Goal: Task Accomplishment & Management: Use online tool/utility

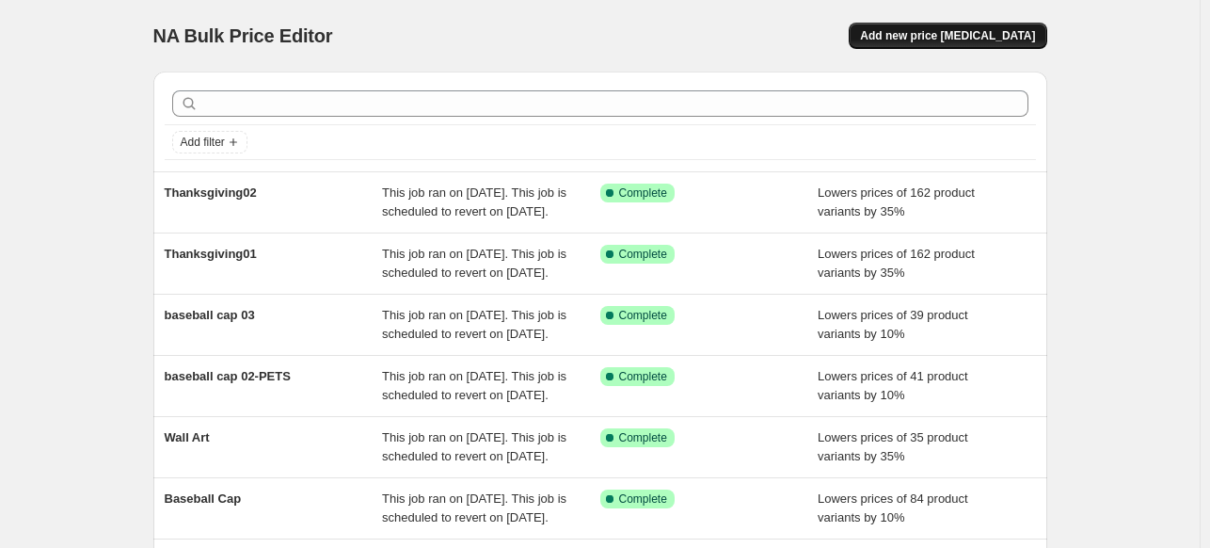
click at [950, 42] on span "Add new price [MEDICAL_DATA]" at bounding box center [947, 35] width 175 height 15
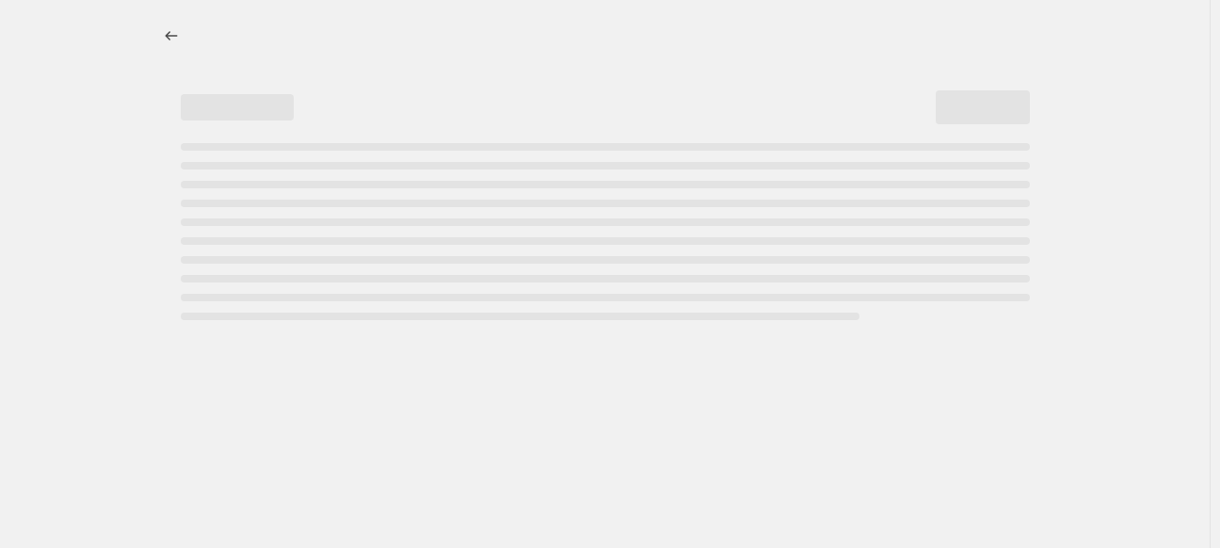
select select "percentage"
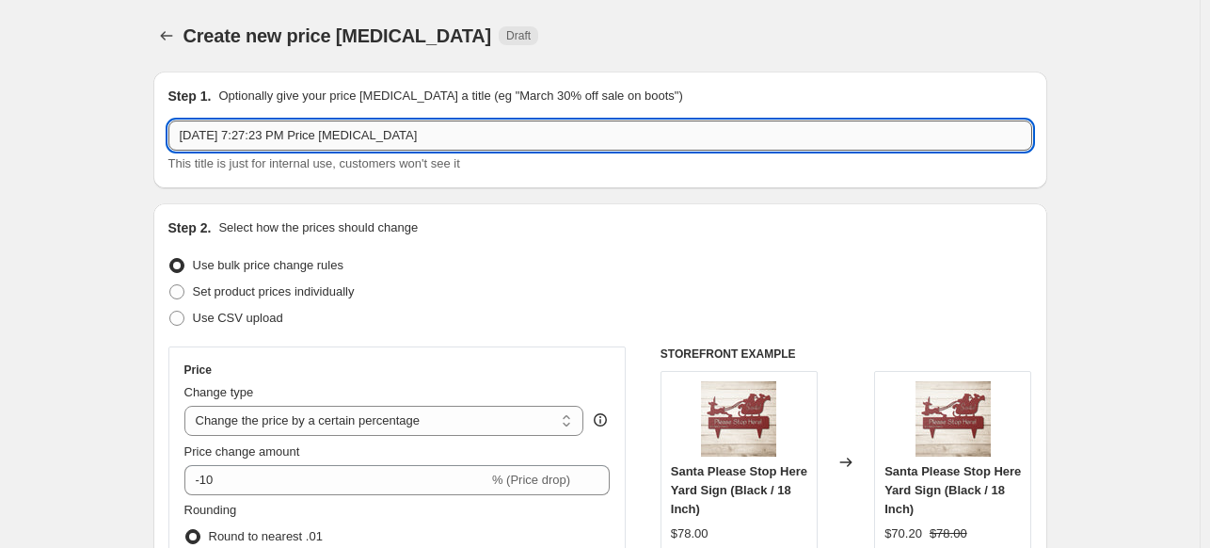
drag, startPoint x: 448, startPoint y: 140, endPoint x: 181, endPoint y: 149, distance: 267.4
click at [181, 149] on input "[DATE] 7:27:23 PM Price [MEDICAL_DATA]" at bounding box center [600, 135] width 864 height 30
type input "baseball cap 03"
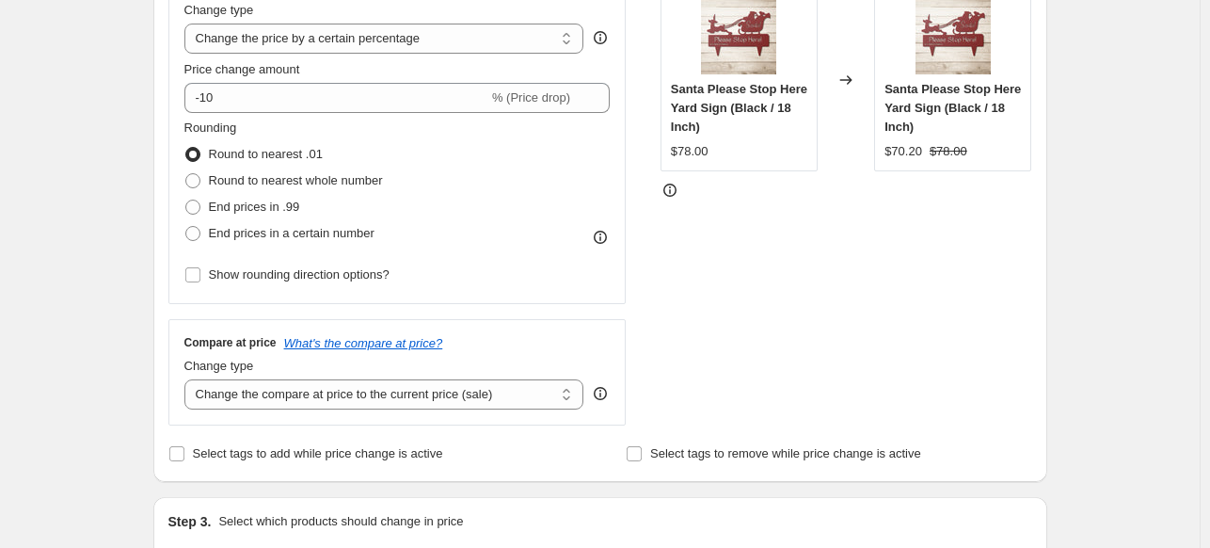
scroll to position [392, 0]
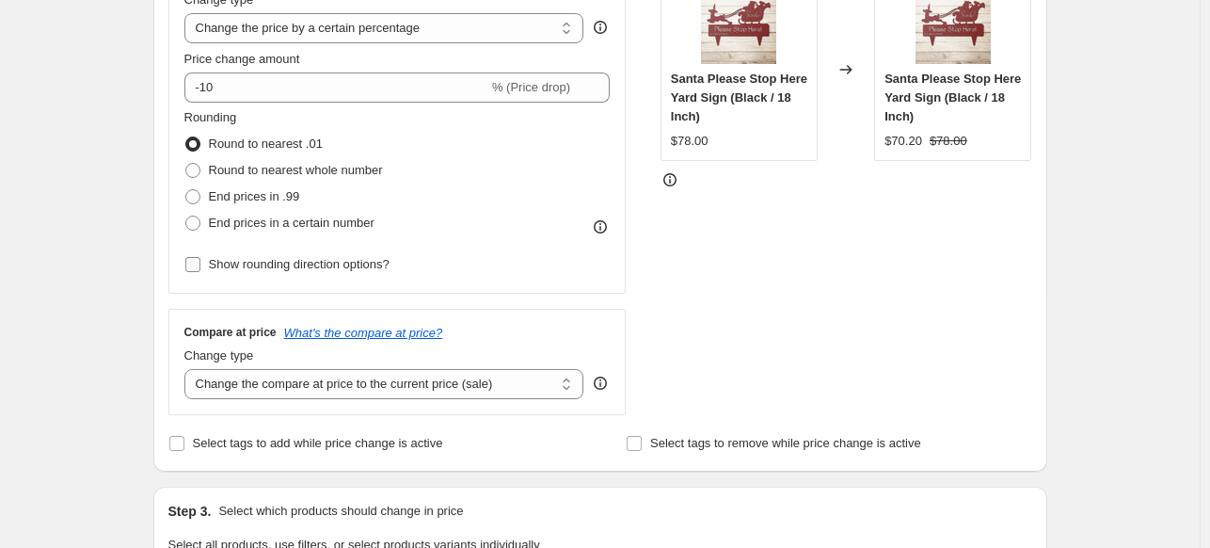
click at [199, 261] on input "Show rounding direction options?" at bounding box center [192, 264] width 15 height 15
checkbox input "true"
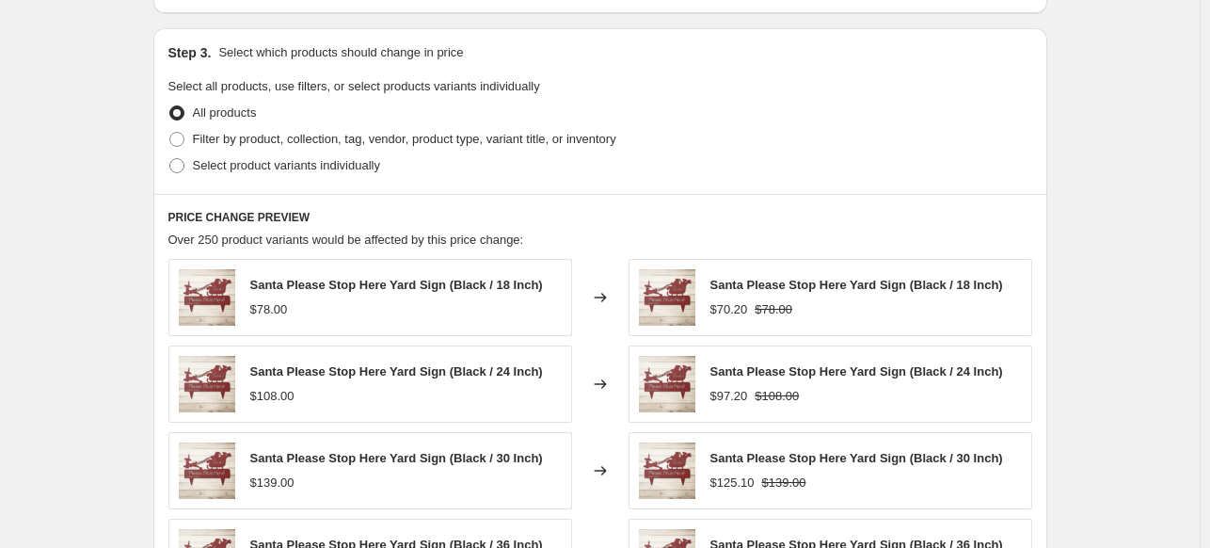
scroll to position [949, 0]
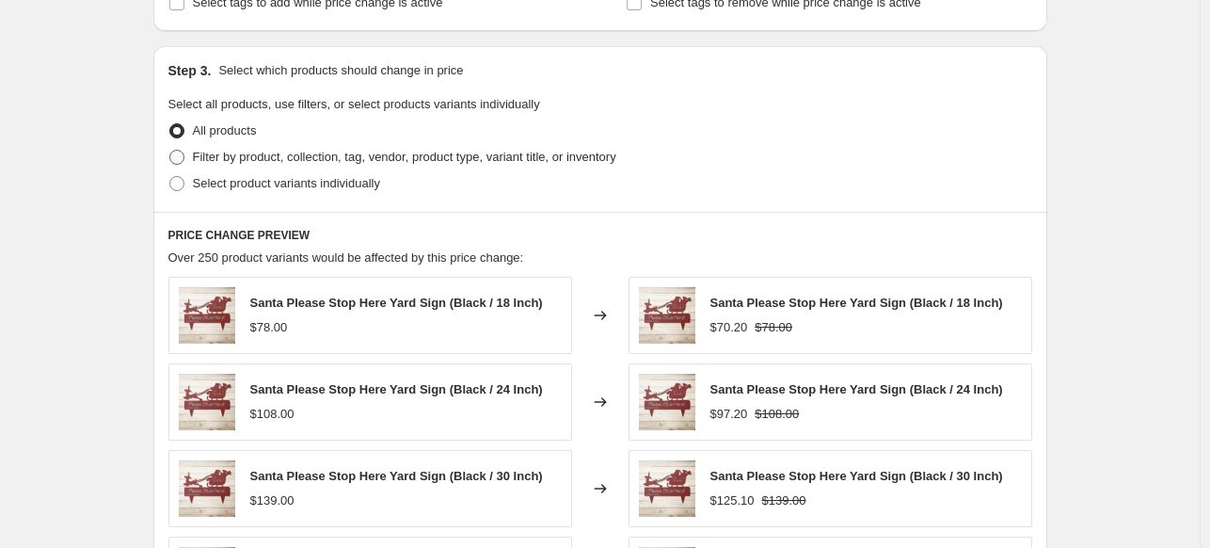
click at [176, 155] on span at bounding box center [176, 157] width 15 height 15
click at [170, 151] on input "Filter by product, collection, tag, vendor, product type, variant title, or inv…" at bounding box center [169, 150] width 1 height 1
radio input "true"
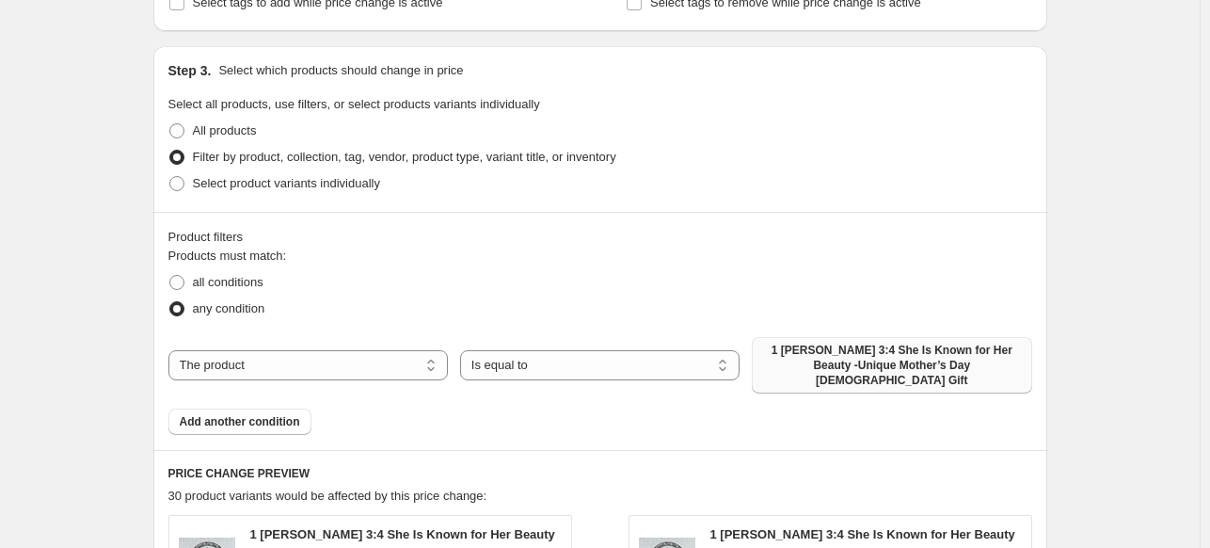
click at [913, 361] on span "1 [PERSON_NAME] 3:4 She Is Known for Her Beauty -Unique Mother’s Day [DEMOGRAPH…" at bounding box center [891, 365] width 257 height 45
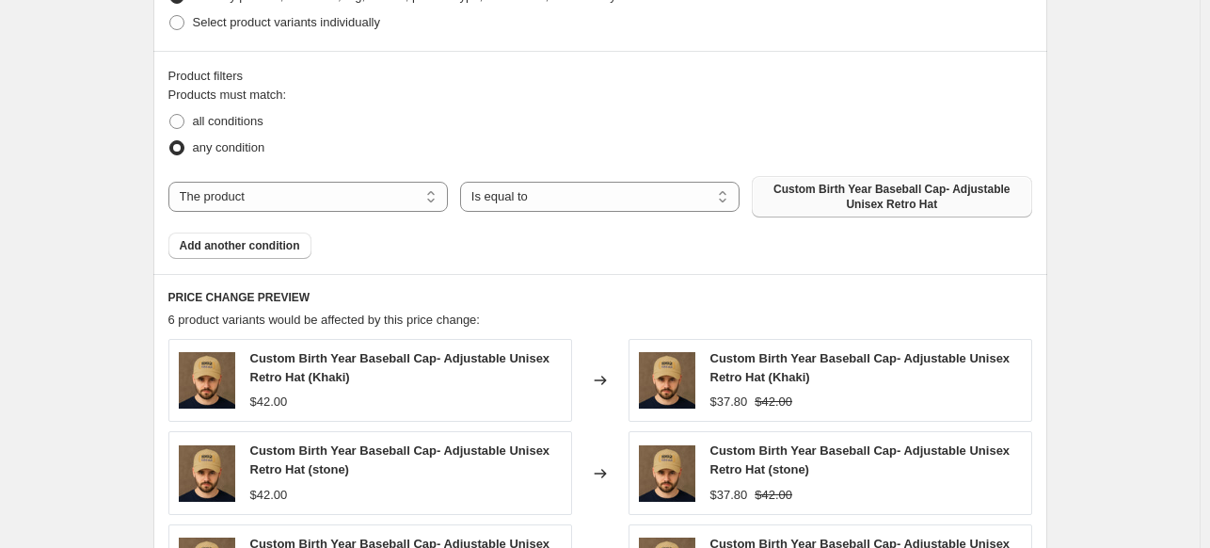
scroll to position [1137, 0]
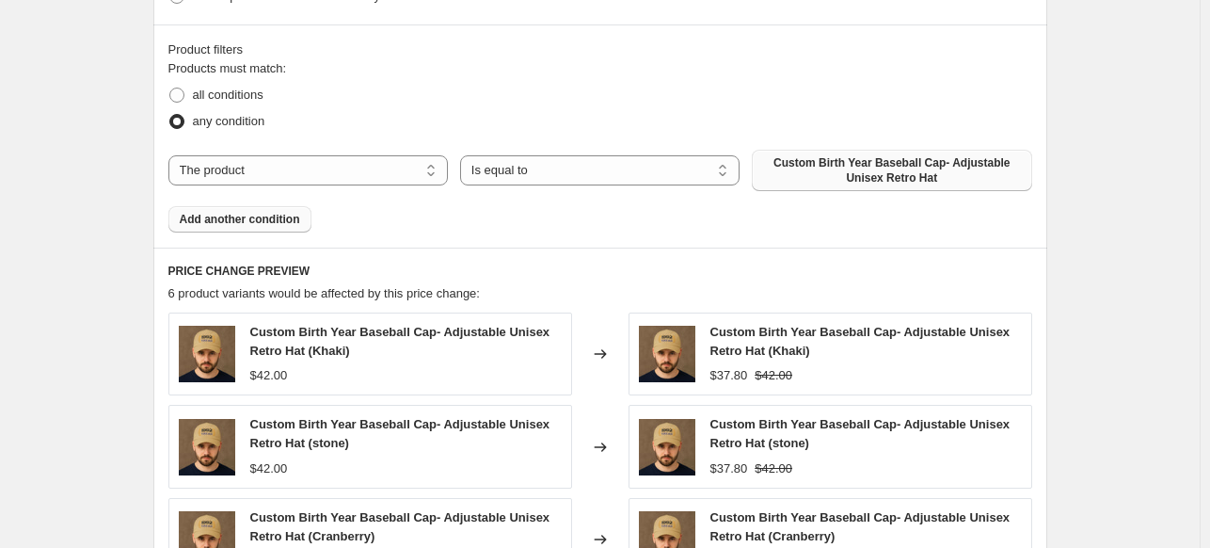
click at [245, 220] on span "Add another condition" at bounding box center [240, 219] width 120 height 15
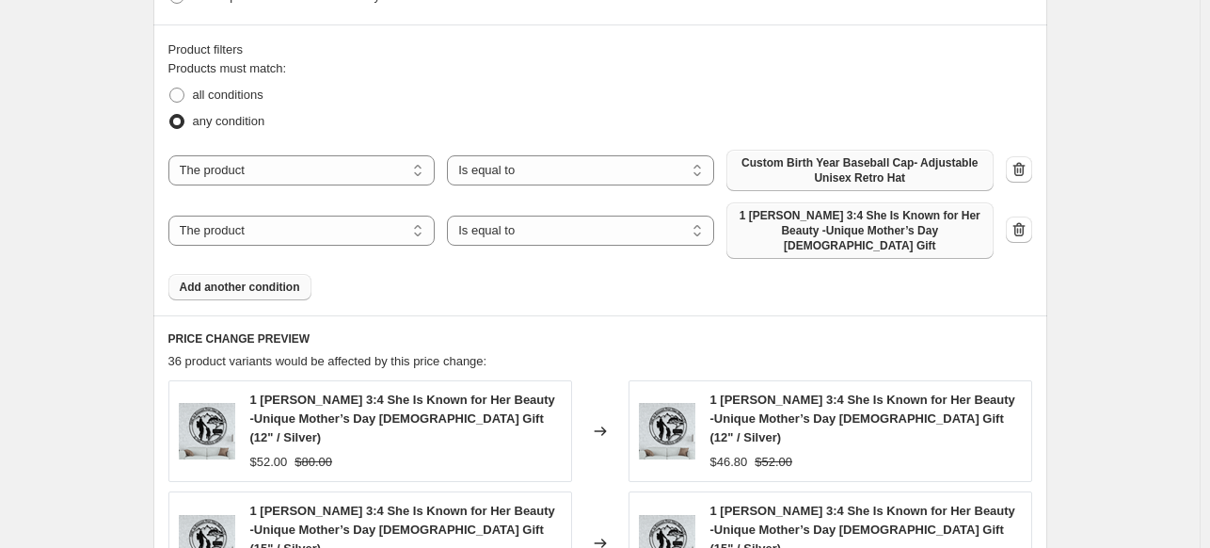
click at [911, 225] on span "1 [PERSON_NAME] 3:4 She Is Known for Her Beauty -Unique Mother’s Day [DEMOGRAPH…" at bounding box center [860, 230] width 245 height 45
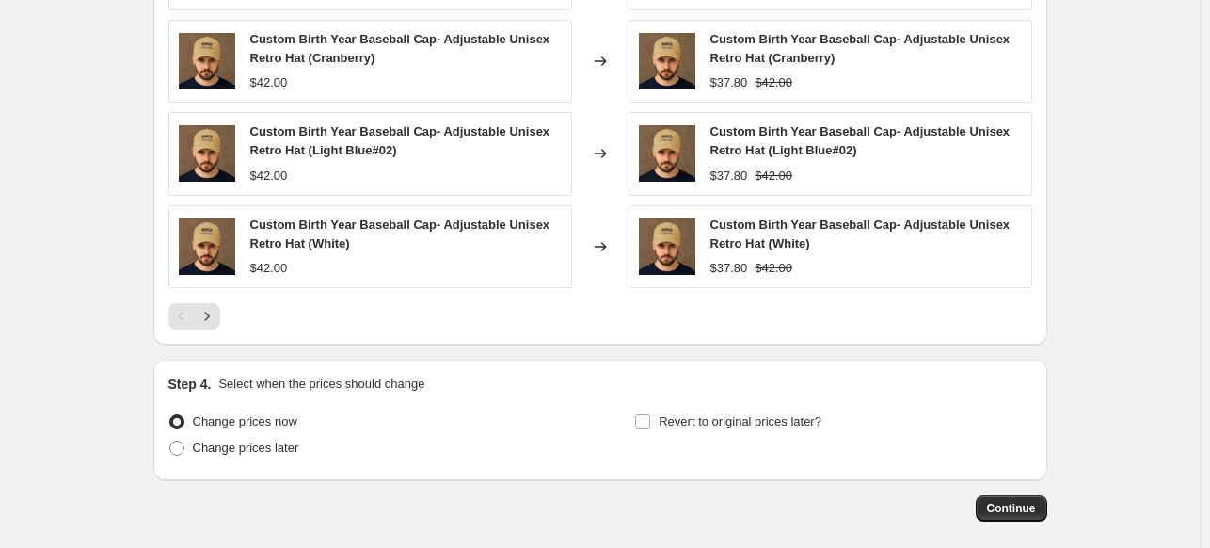
scroll to position [1754, 0]
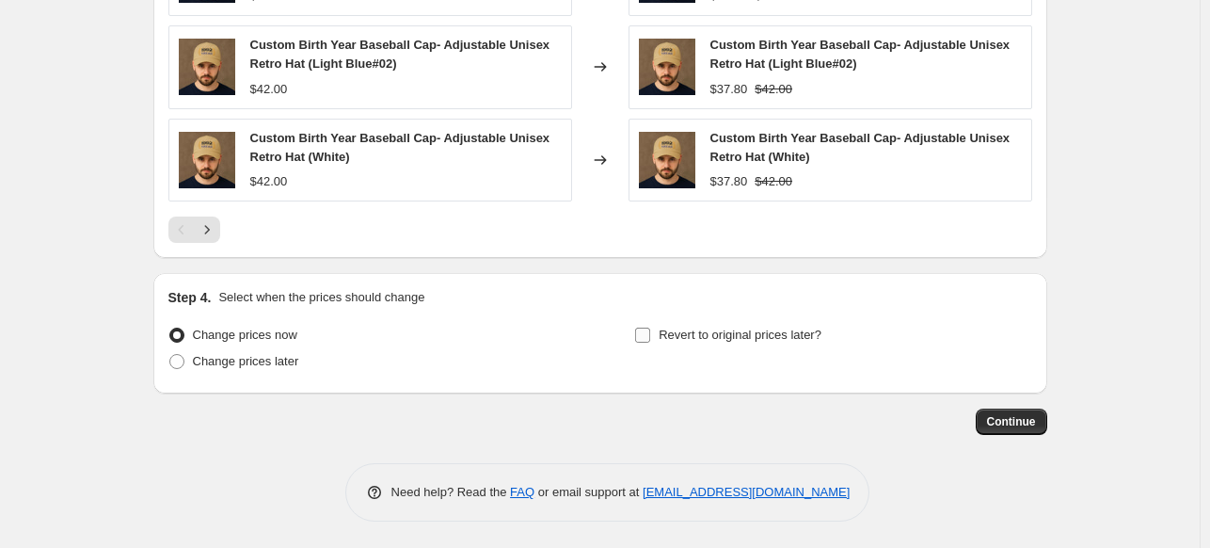
click at [644, 333] on input "Revert to original prices later?" at bounding box center [642, 334] width 15 height 15
checkbox input "true"
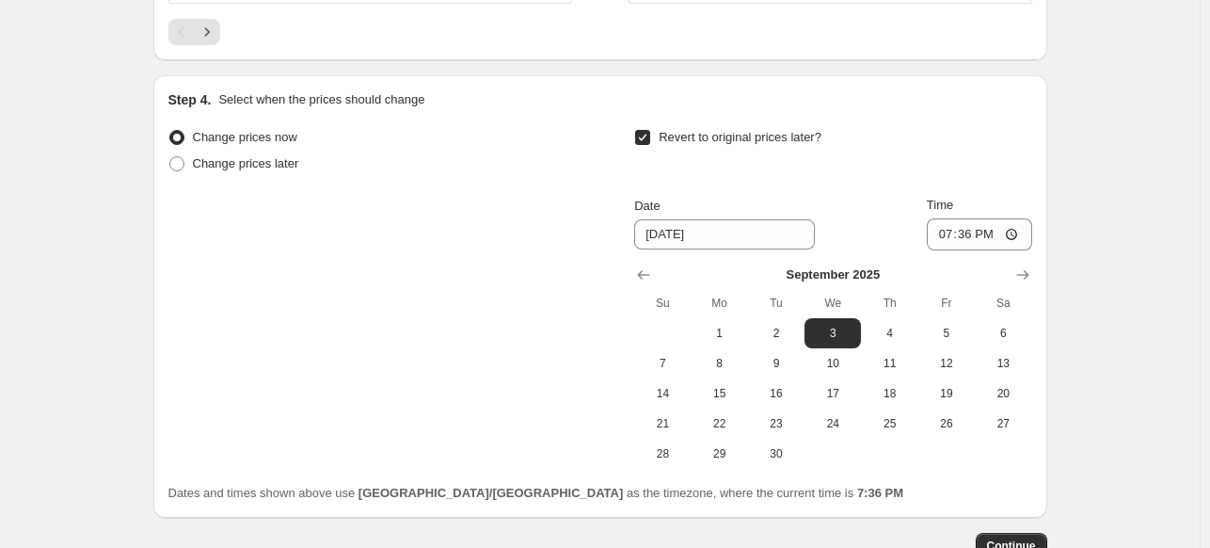
scroll to position [1959, 0]
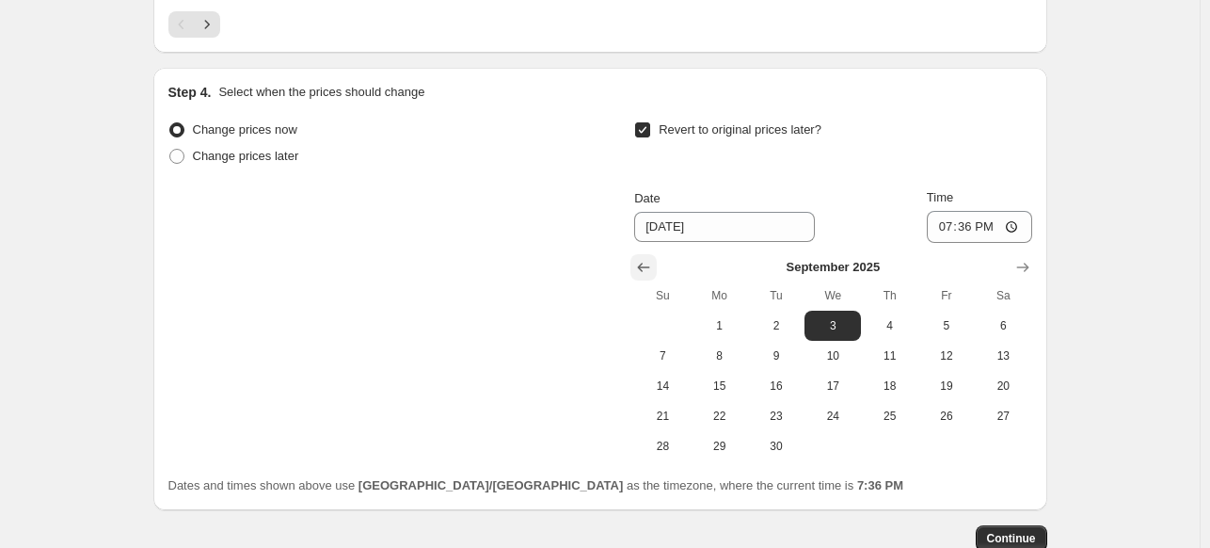
click at [647, 263] on icon "Show previous month, August 2025" at bounding box center [643, 267] width 19 height 19
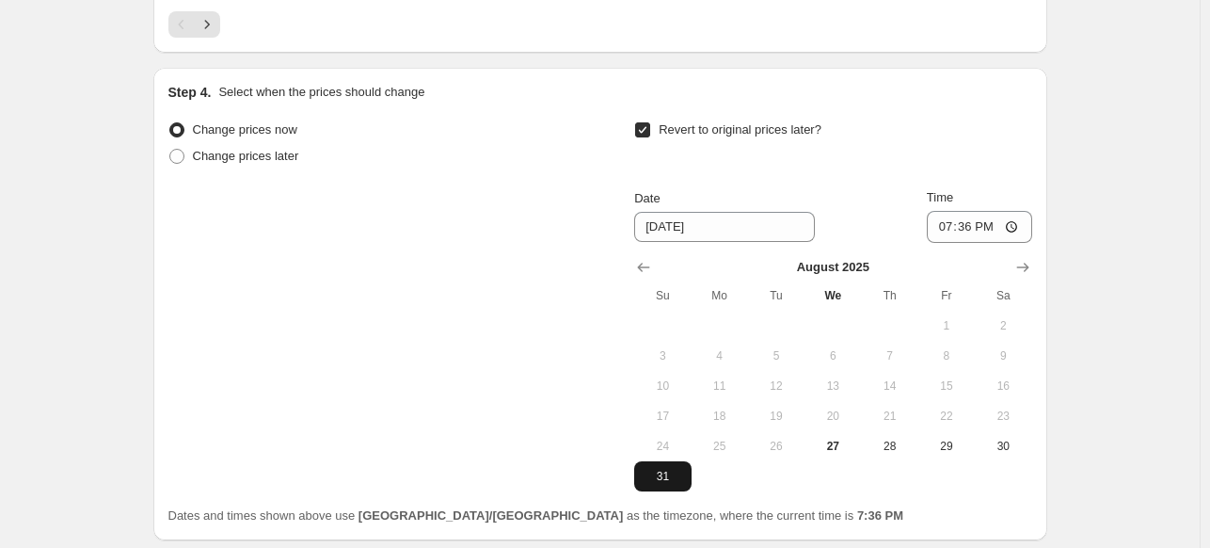
click at [661, 479] on span "31" at bounding box center [662, 476] width 41 height 15
type input "[DATE]"
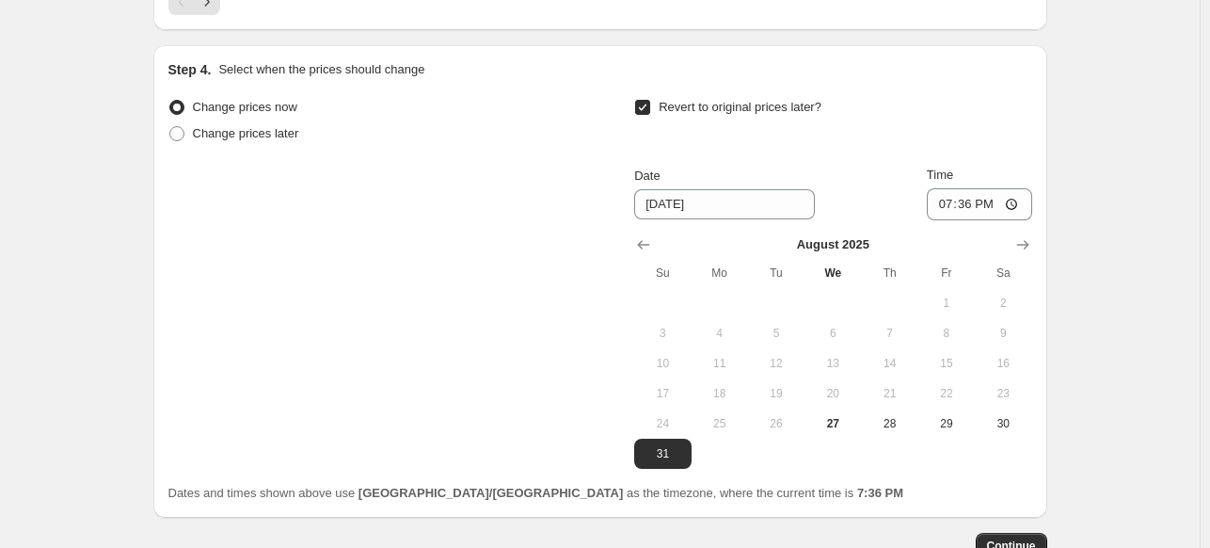
scroll to position [2105, 0]
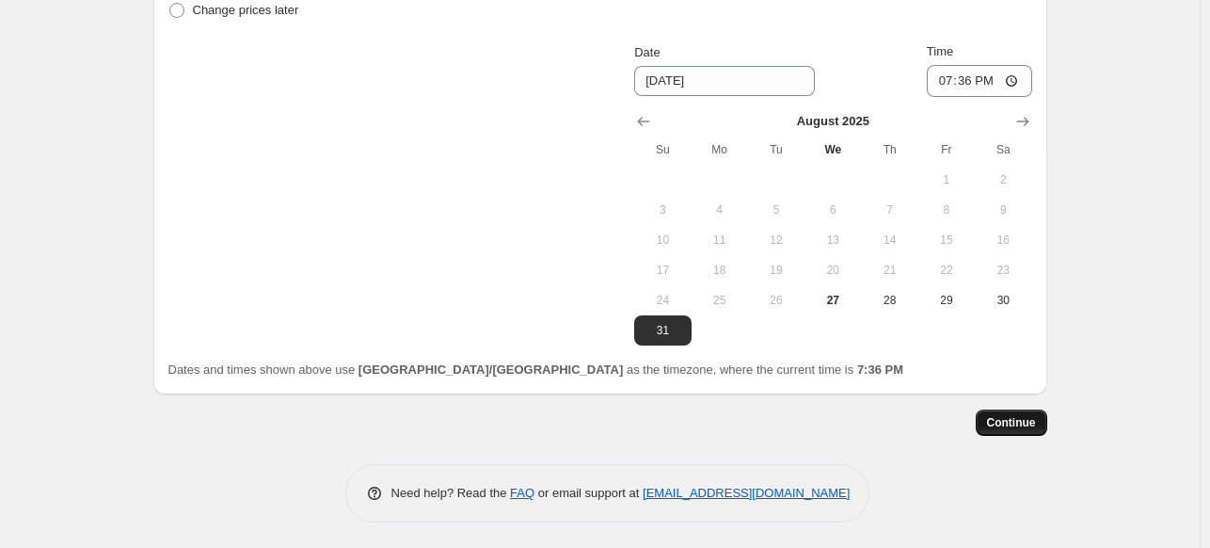
click at [1041, 420] on button "Continue" at bounding box center [1012, 422] width 72 height 26
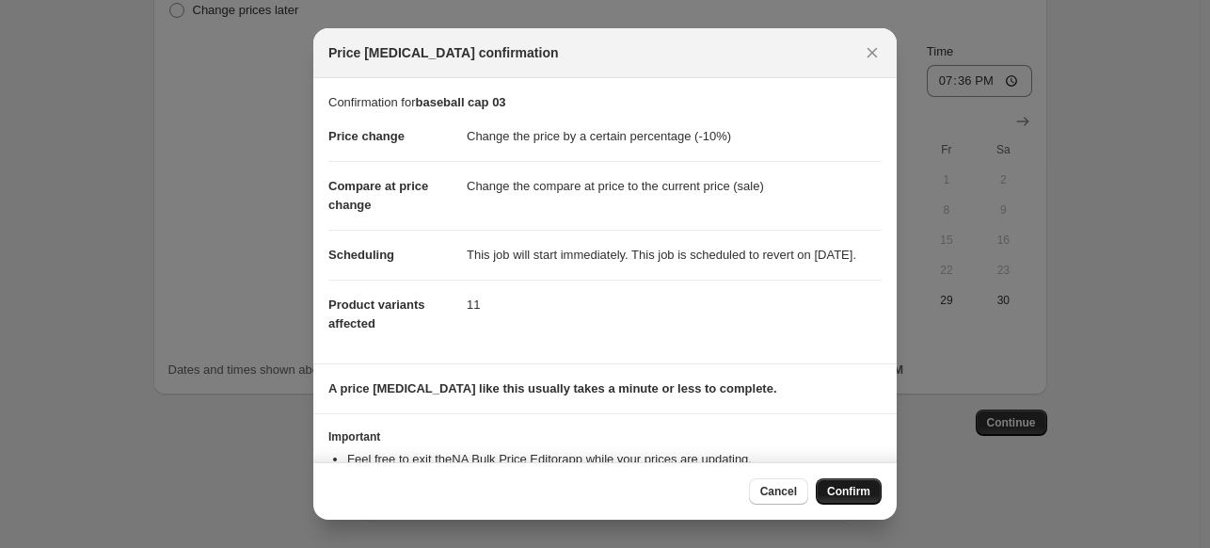
click at [838, 494] on span "Confirm" at bounding box center [848, 491] width 43 height 15
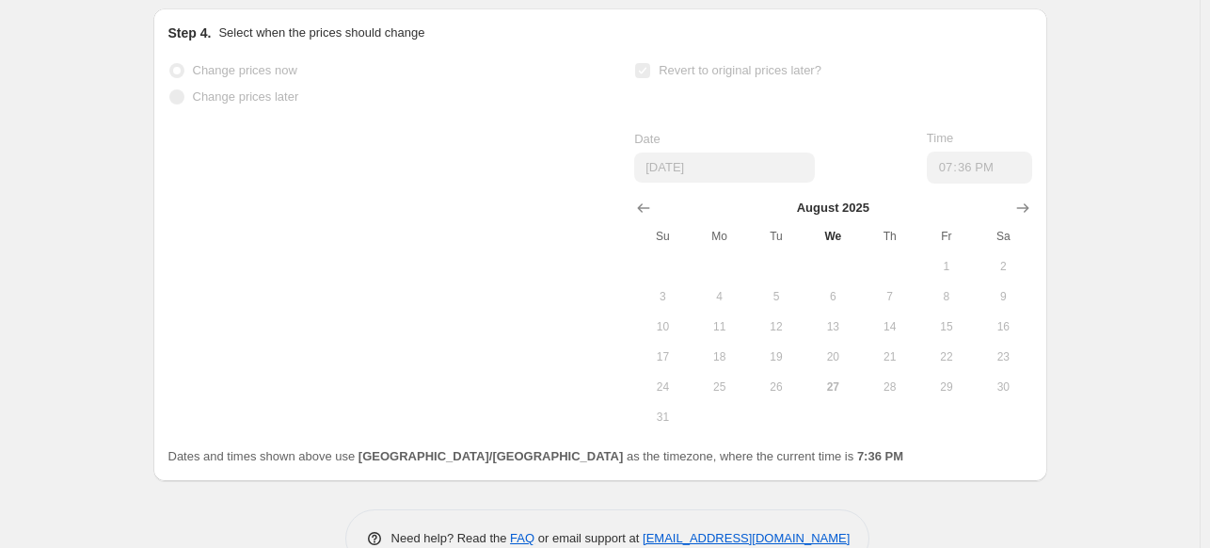
select select "percentage"
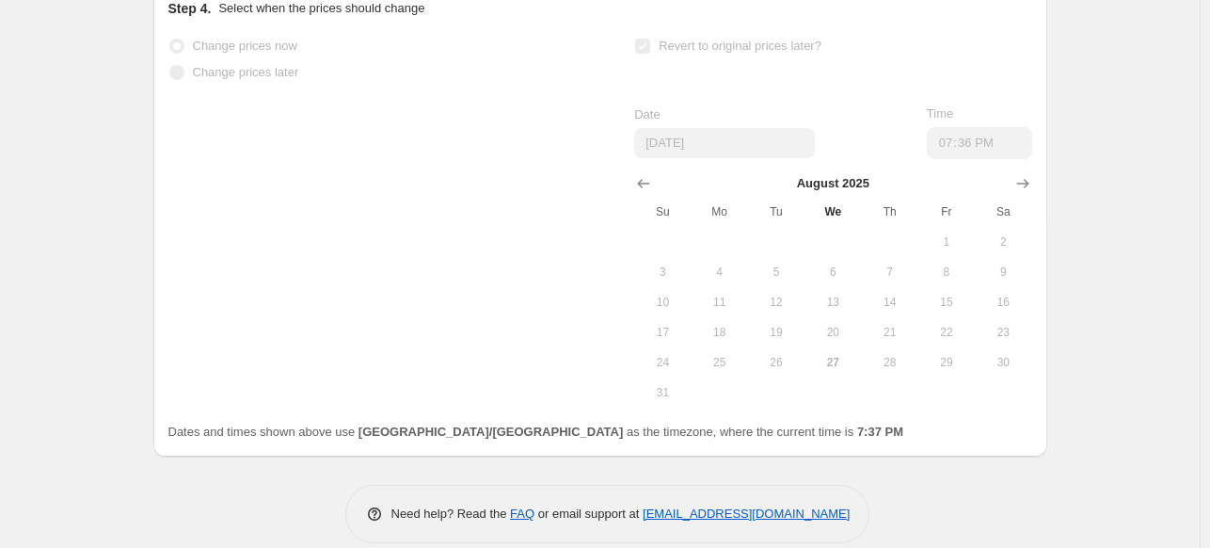
scroll to position [0, 0]
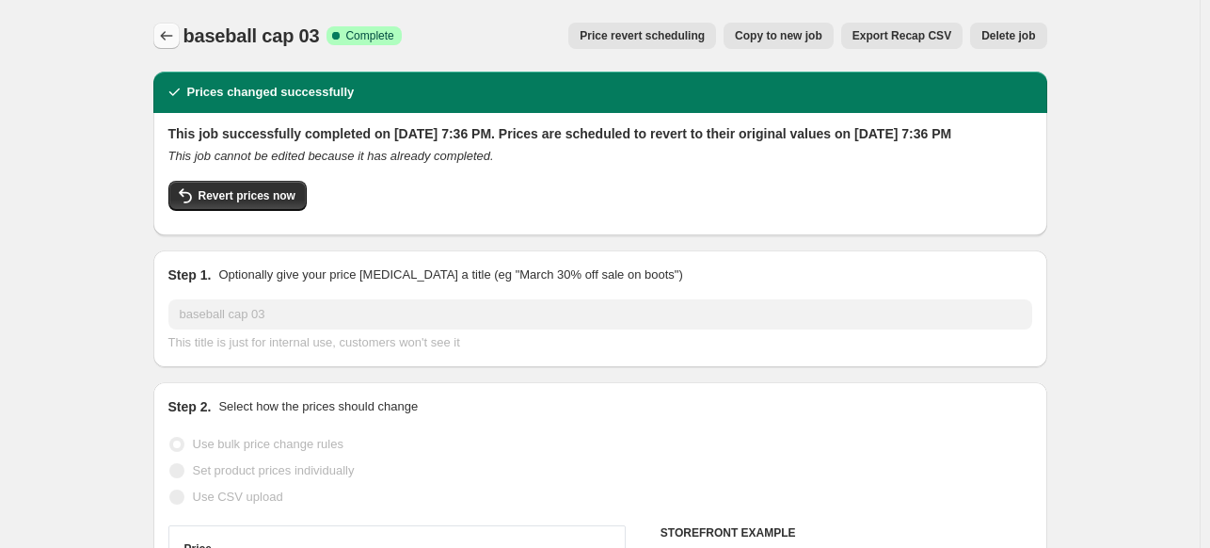
click at [167, 38] on icon "Price change jobs" at bounding box center [166, 35] width 12 height 9
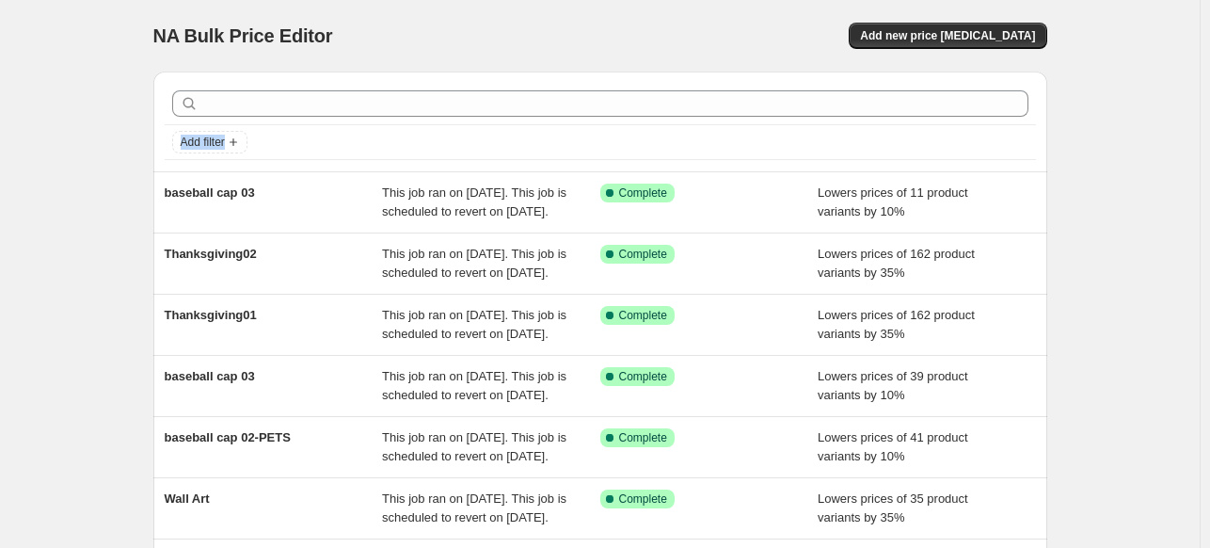
drag, startPoint x: 1205, startPoint y: 106, endPoint x: 1219, endPoint y: 139, distance: 35.8
click at [1210, 139] on html "Home Settings Plans Skip to content NA Bulk Price Editor. This page is ready NA…" at bounding box center [605, 274] width 1210 height 548
click at [922, 35] on span "Add new price [MEDICAL_DATA]" at bounding box center [947, 35] width 175 height 15
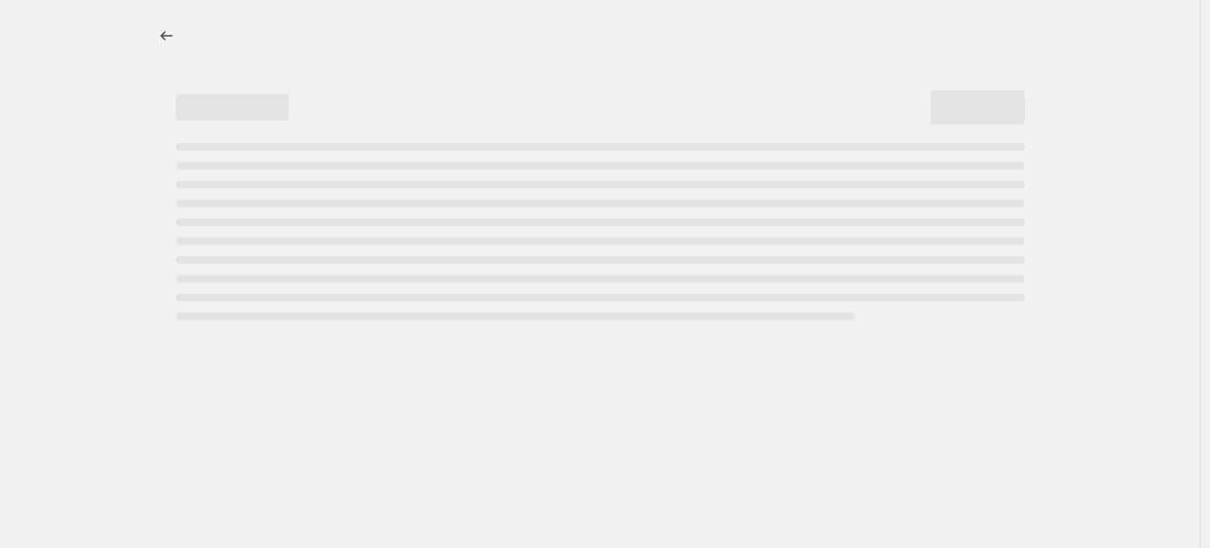
select select "percentage"
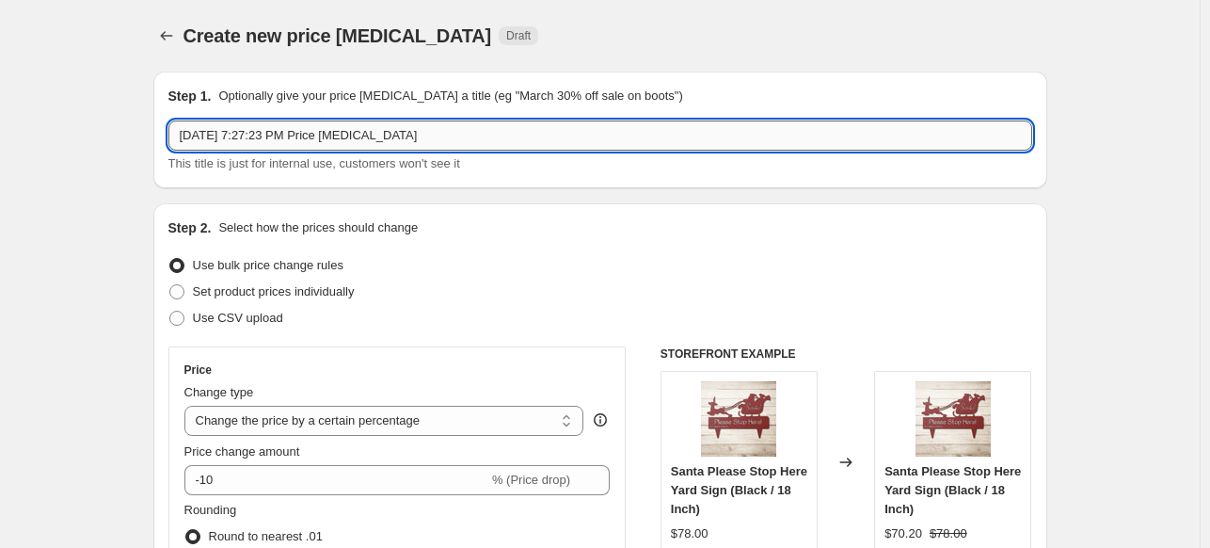
click at [269, 129] on input "[DATE] 7:27:23 PM Price [MEDICAL_DATA]" at bounding box center [600, 135] width 864 height 30
drag, startPoint x: 441, startPoint y: 145, endPoint x: 161, endPoint y: 134, distance: 280.7
click at [161, 134] on div "Step 1. Optionally give your price [MEDICAL_DATA] a title (eg "March 30% off sa…" at bounding box center [600, 130] width 894 height 117
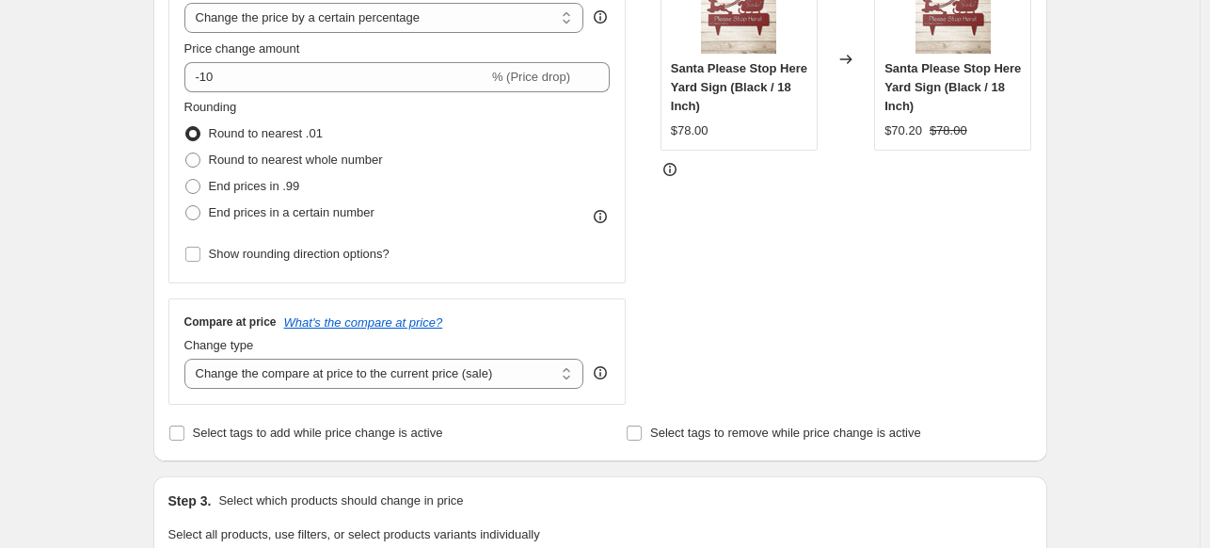
scroll to position [408, 0]
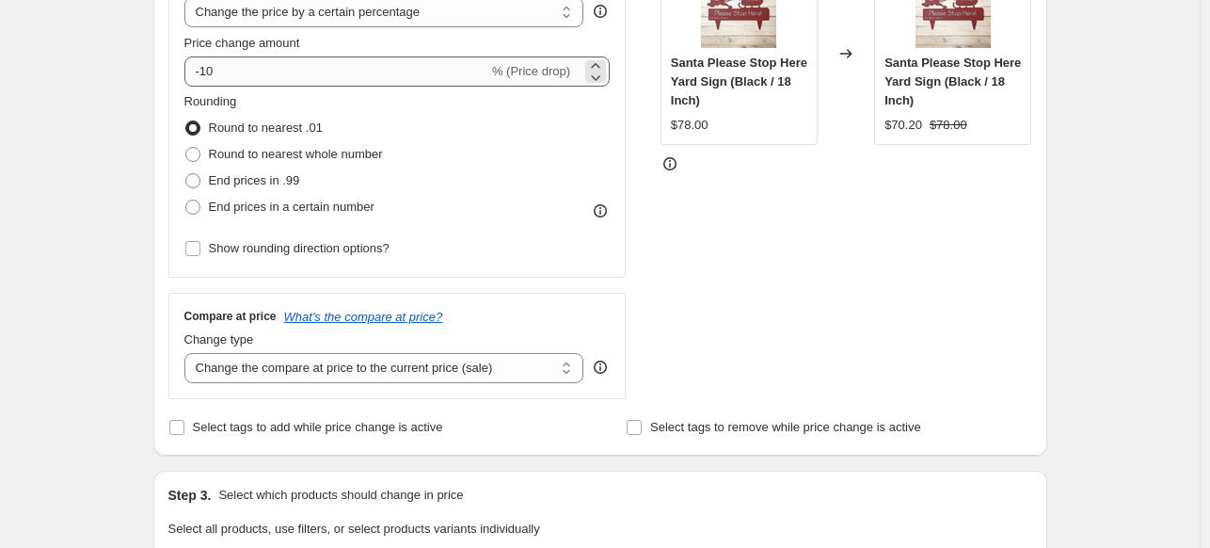
type input "Wall Art 02"
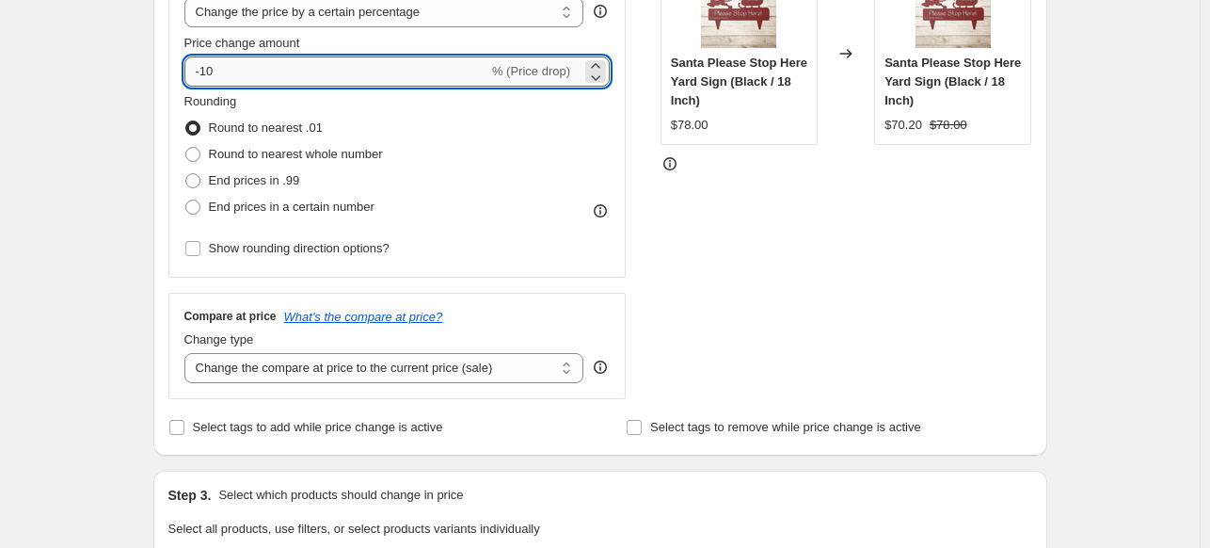
drag, startPoint x: 220, startPoint y: 72, endPoint x: 205, endPoint y: 62, distance: 17.8
click at [205, 62] on input "-10" at bounding box center [336, 71] width 304 height 30
type input "-35"
click at [191, 247] on input "Show rounding direction options?" at bounding box center [192, 248] width 15 height 15
checkbox input "true"
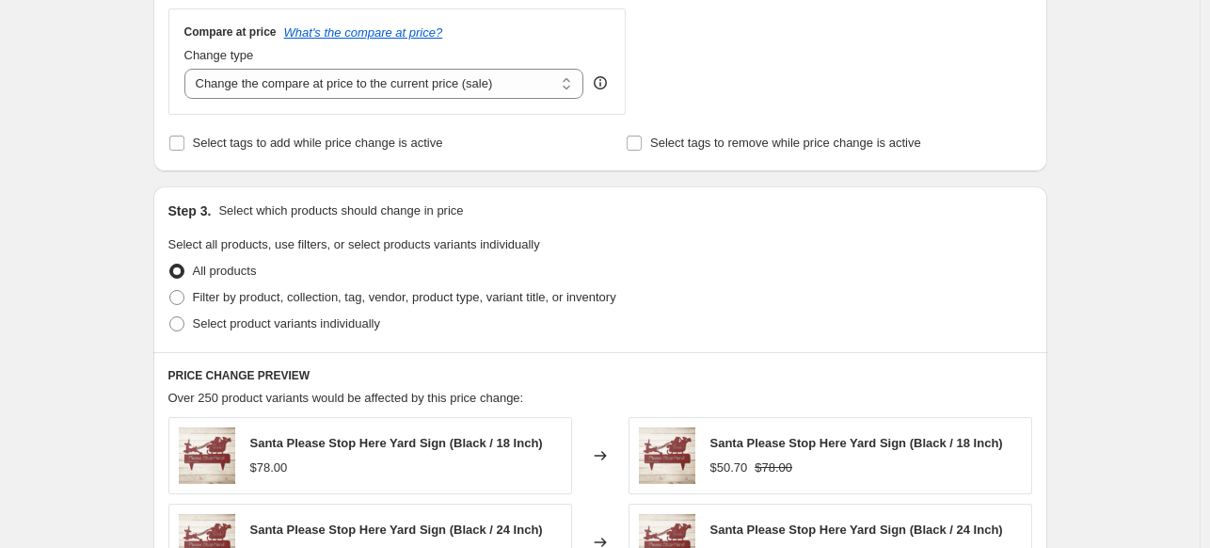
scroll to position [814, 0]
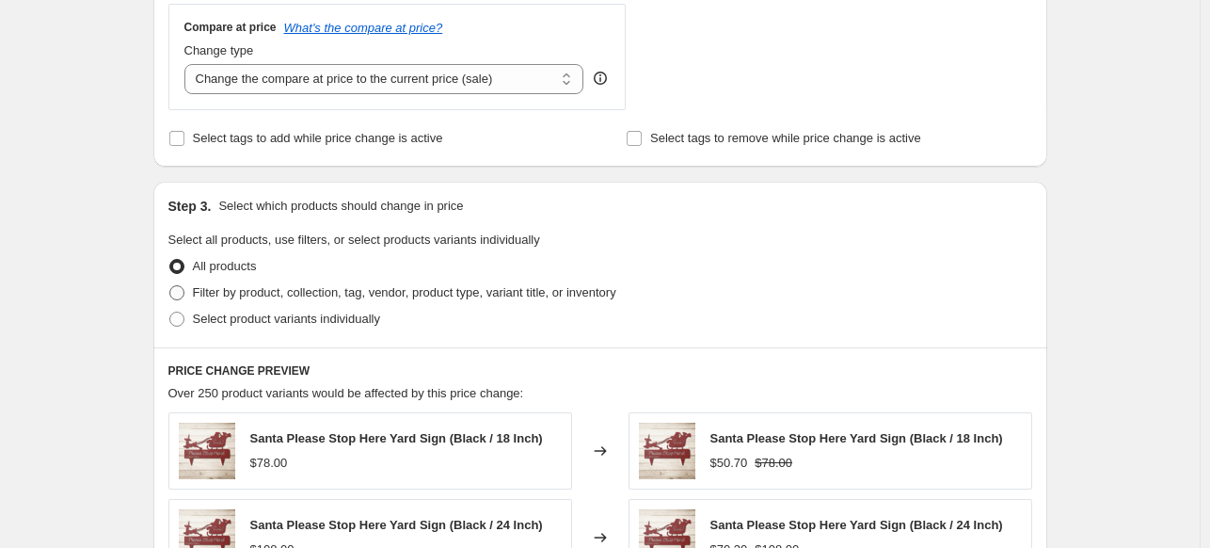
click at [180, 295] on span at bounding box center [176, 292] width 15 height 15
click at [170, 286] on input "Filter by product, collection, tag, vendor, product type, variant title, or inv…" at bounding box center [169, 285] width 1 height 1
radio input "true"
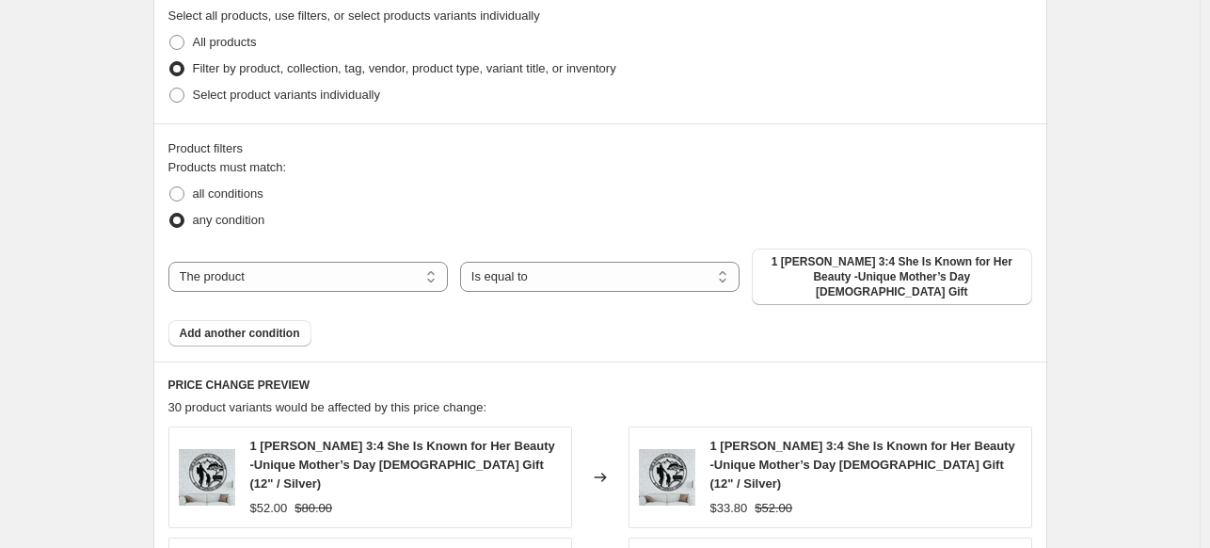
scroll to position [1042, 0]
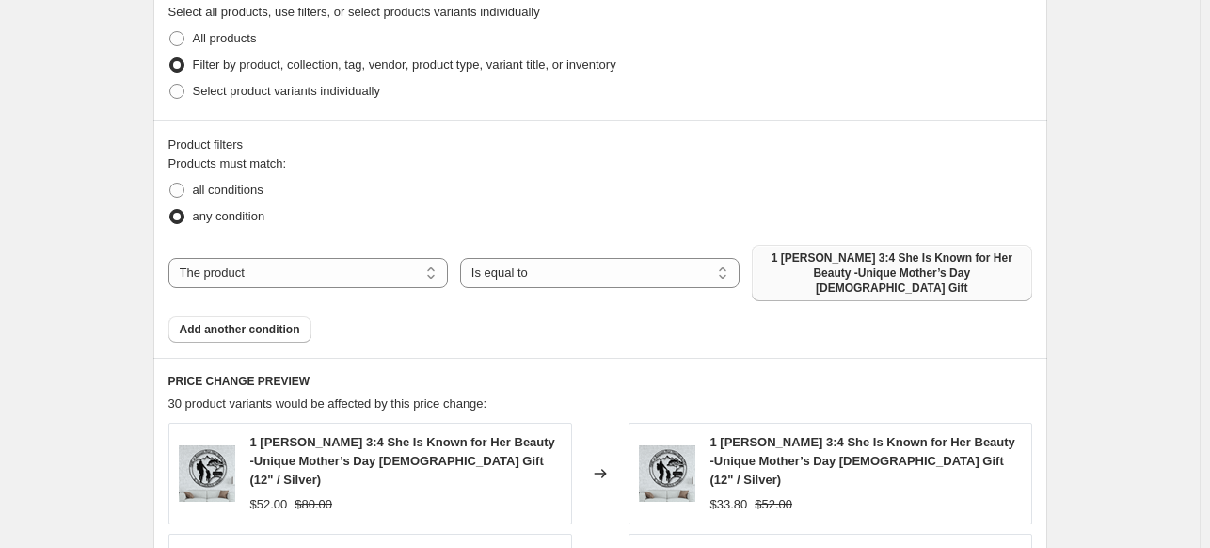
click at [961, 267] on span "1 [PERSON_NAME] 3:4 She Is Known for Her Beauty -Unique Mother’s Day [DEMOGRAPH…" at bounding box center [891, 272] width 257 height 45
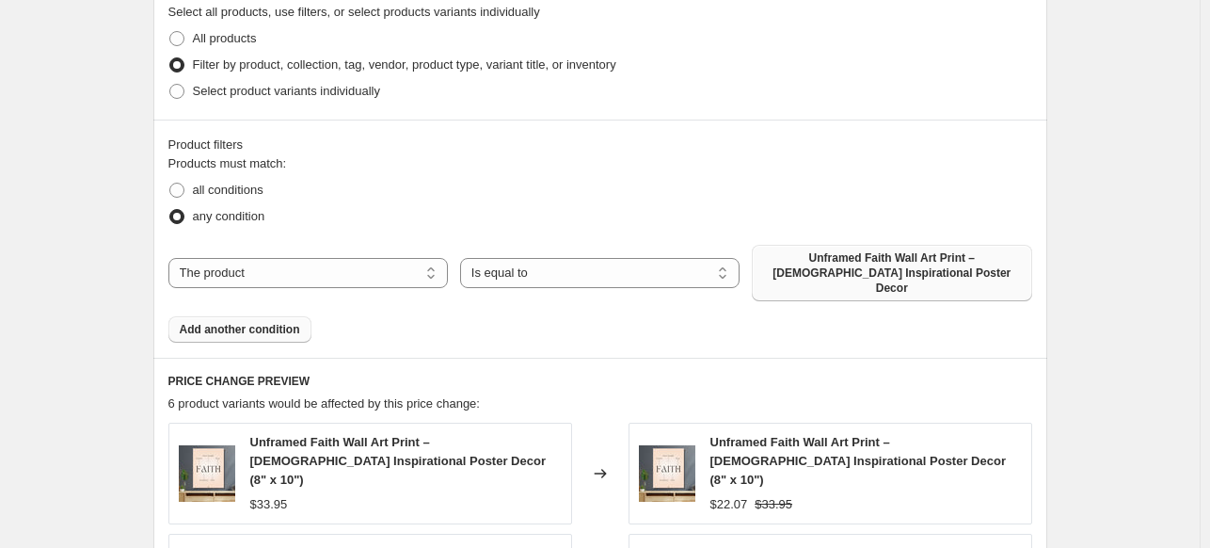
click at [279, 322] on span "Add another condition" at bounding box center [240, 329] width 120 height 15
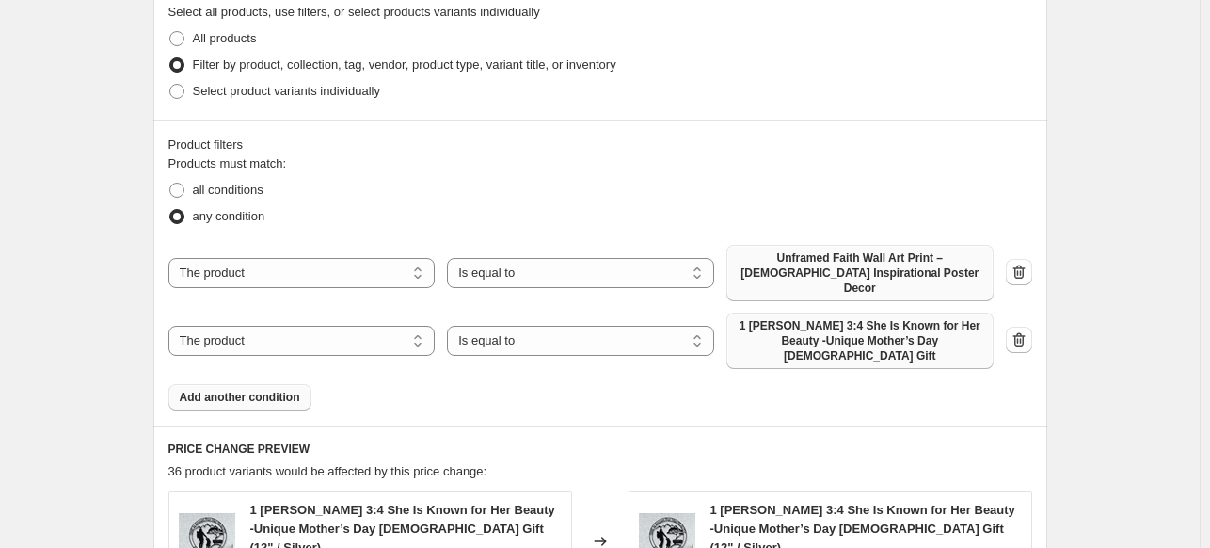
click at [840, 318] on span "1 [PERSON_NAME] 3:4 She Is Known for Her Beauty -Unique Mother’s Day [DEMOGRAPH…" at bounding box center [860, 340] width 245 height 45
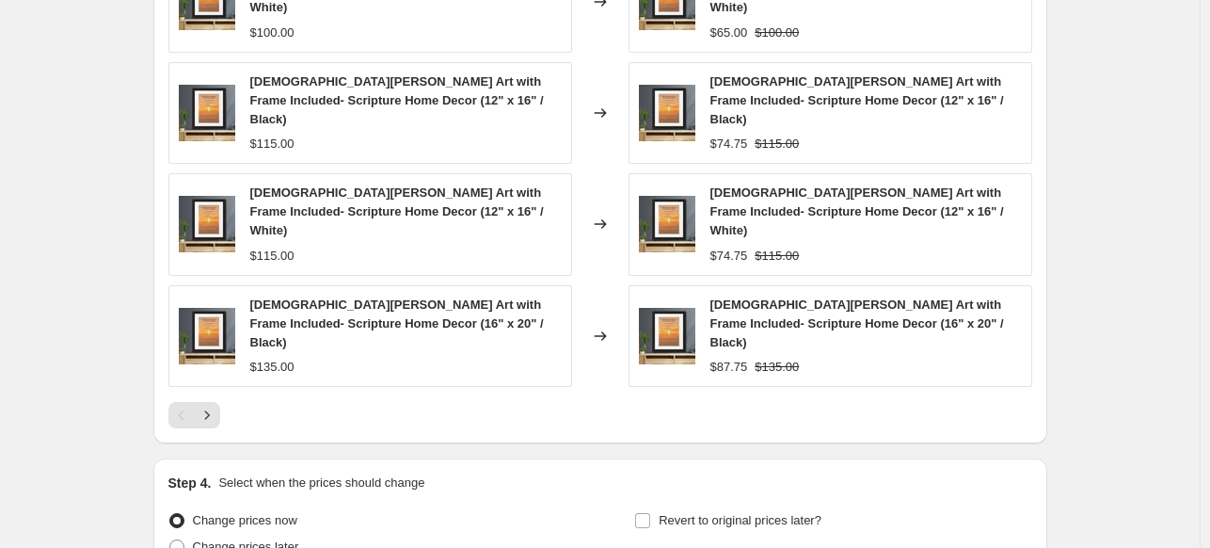
scroll to position [1754, 0]
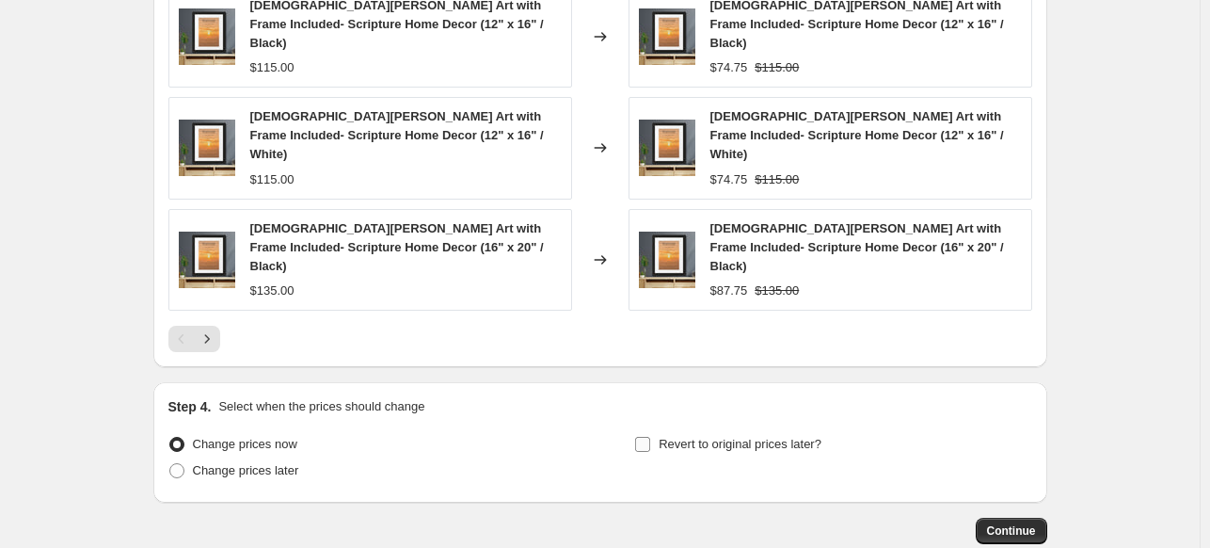
click at [644, 437] on input "Revert to original prices later?" at bounding box center [642, 444] width 15 height 15
checkbox input "true"
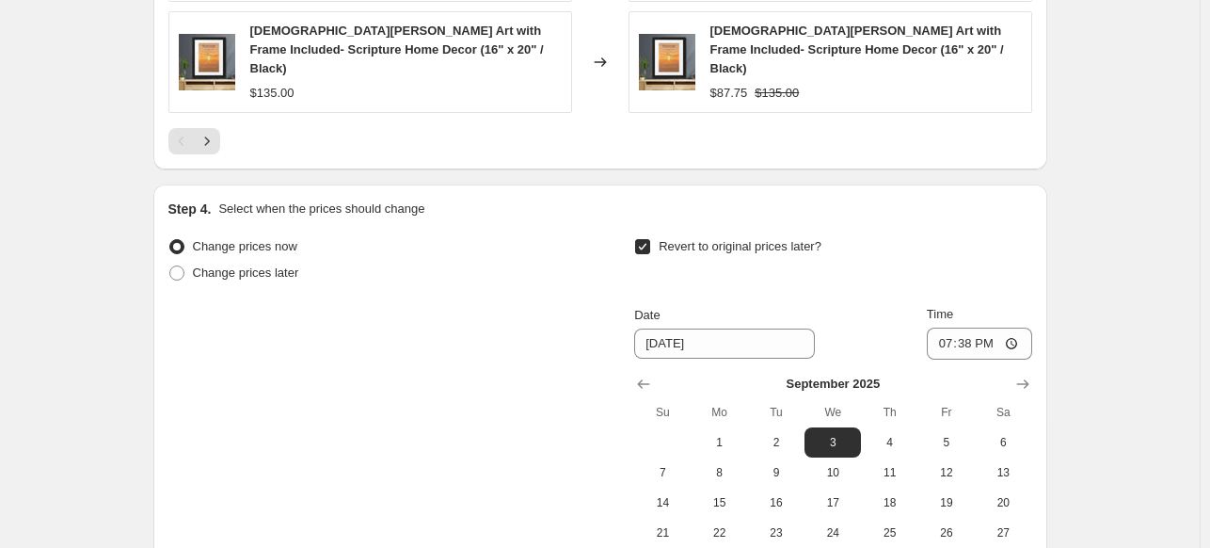
scroll to position [2019, 0]
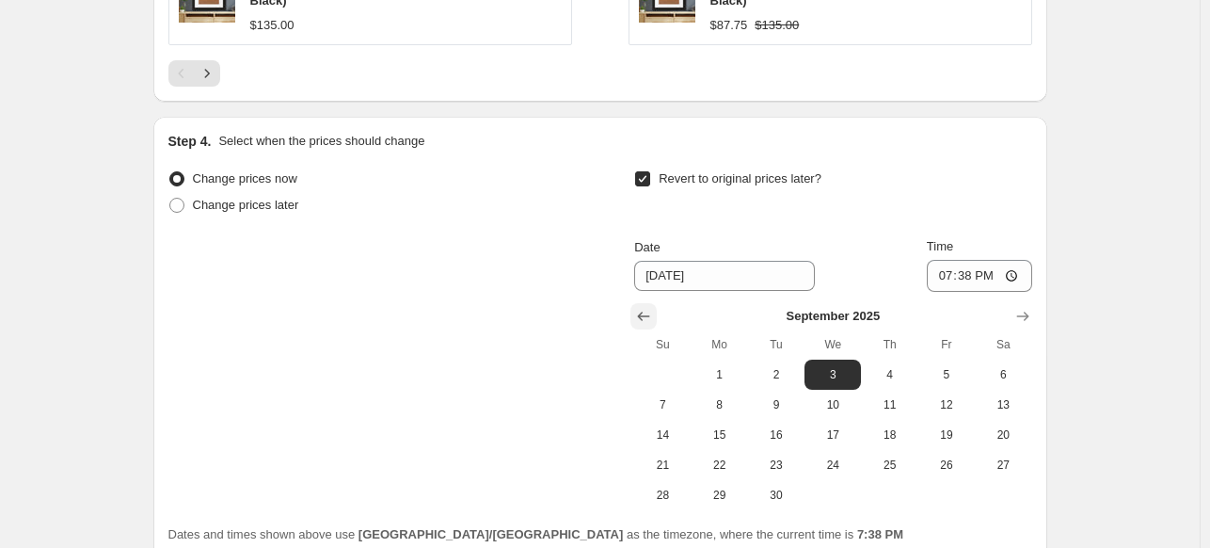
click at [649, 307] on icon "Show previous month, August 2025" at bounding box center [643, 316] width 19 height 19
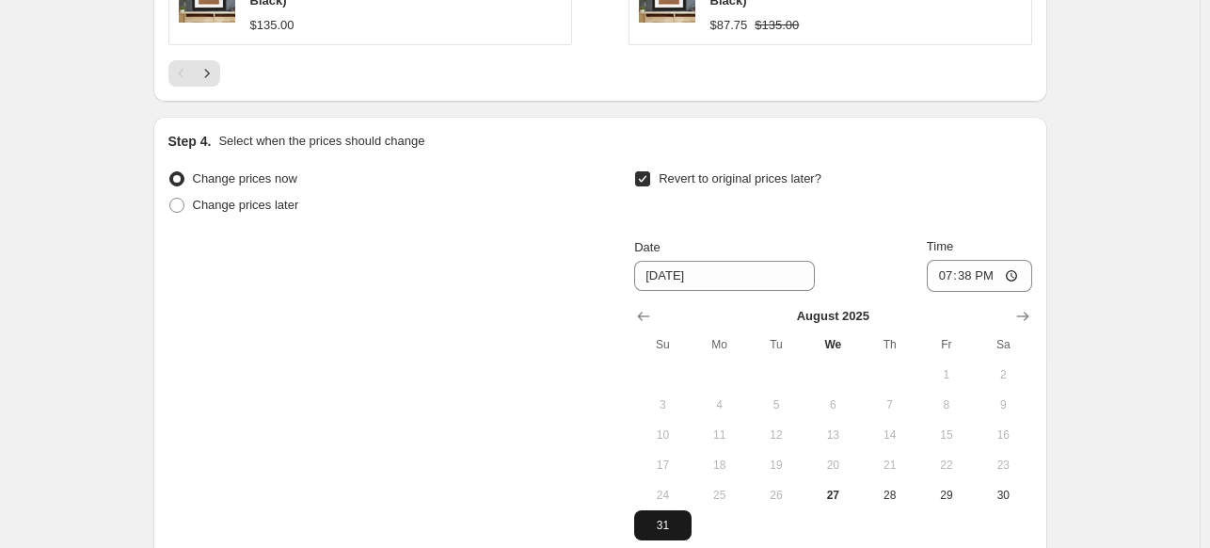
click at [664, 510] on button "31" at bounding box center [662, 525] width 56 height 30
type input "[DATE]"
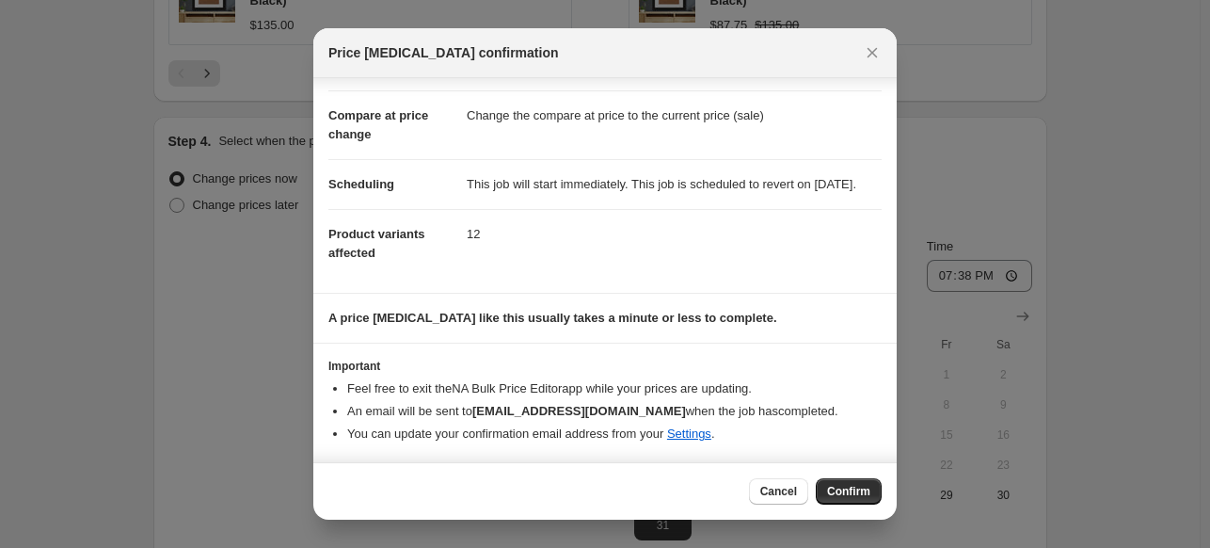
scroll to position [88, 0]
click at [840, 485] on span "Confirm" at bounding box center [848, 491] width 43 height 15
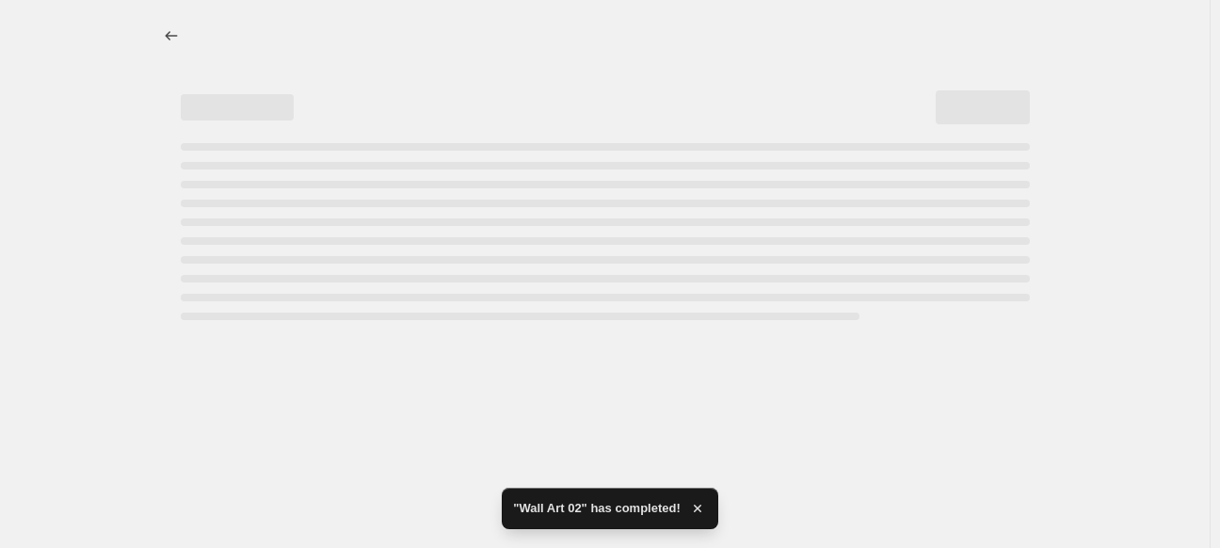
select select "percentage"
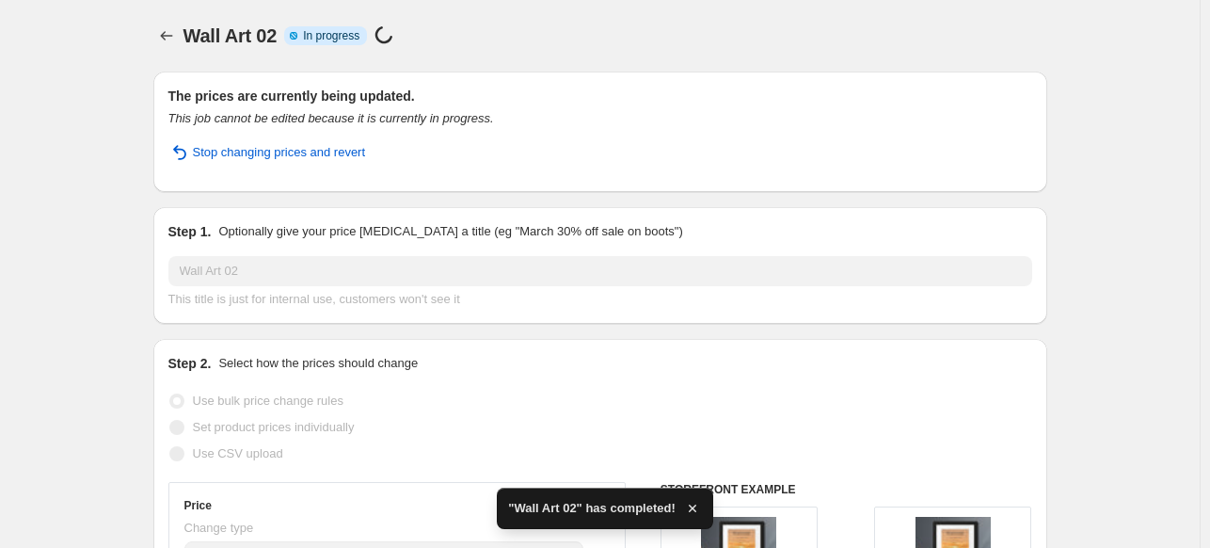
drag, startPoint x: 1219, startPoint y: 449, endPoint x: 1219, endPoint y: 50, distance: 399.0
click at [1210, 50] on html "Home Settings Plans Skip to content Wall Art 02. This page is ready Wall Art 02…" at bounding box center [605, 274] width 1210 height 548
